Goal: Contribute content: Contribute content

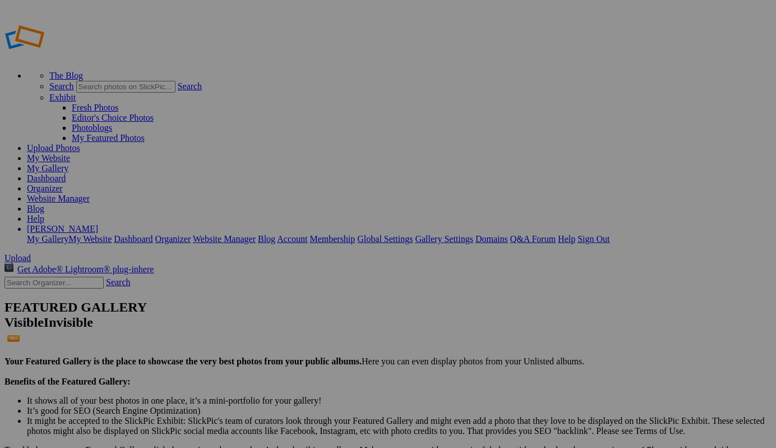
drag, startPoint x: 342, startPoint y: 199, endPoint x: 243, endPoint y: 196, distance: 98.2
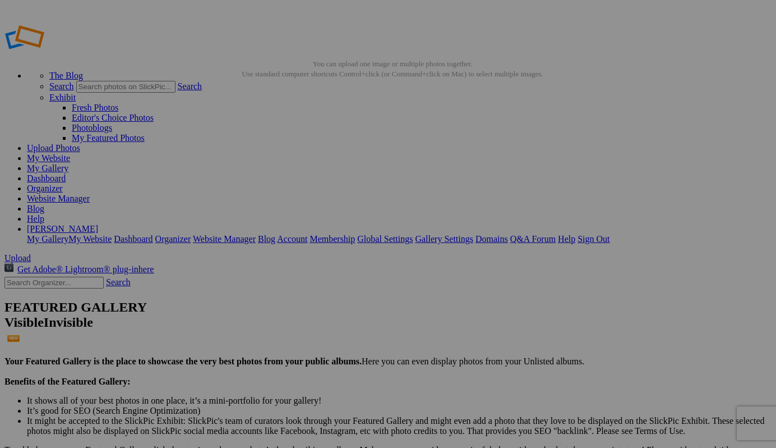
type input "Medieval Photo Workshops at T&F Camera with Rick Friedman and Rick Ferro"
